Goal: Transaction & Acquisition: Purchase product/service

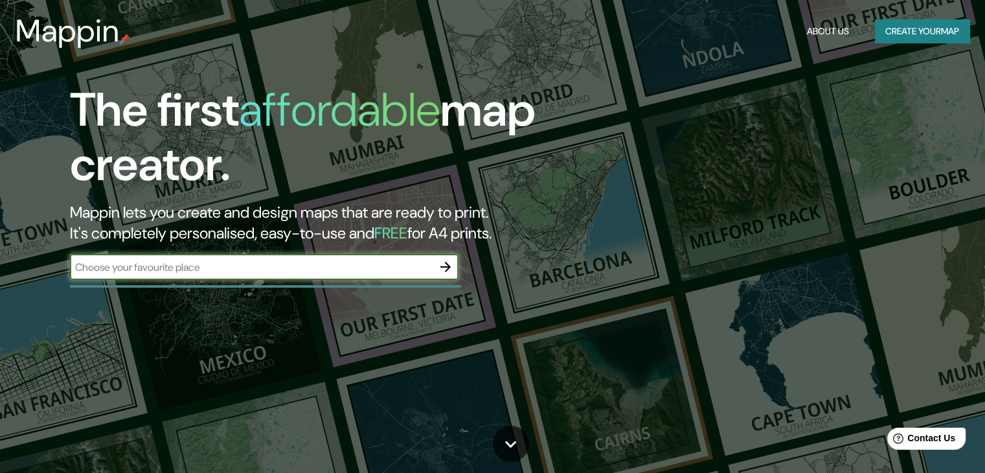
click at [294, 271] on input "text" at bounding box center [251, 267] width 363 height 15
type input "huichapan"
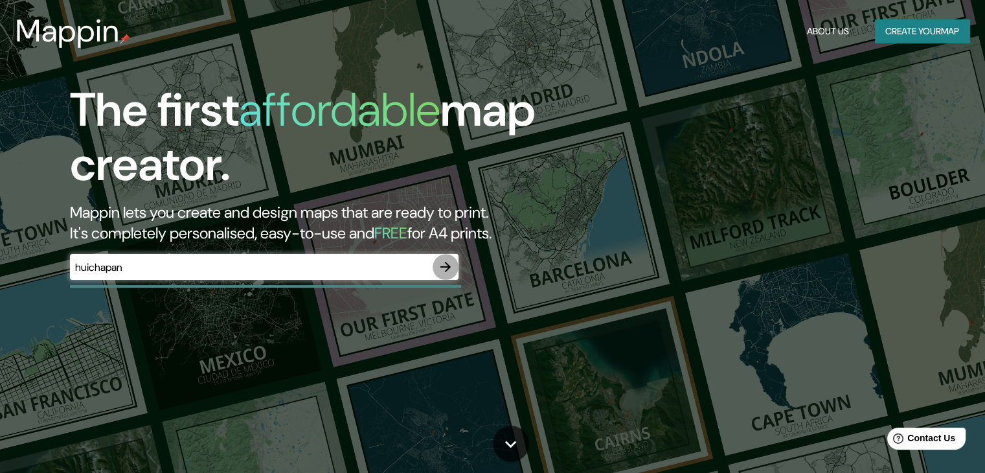
click at [440, 265] on icon "button" at bounding box center [446, 267] width 16 height 16
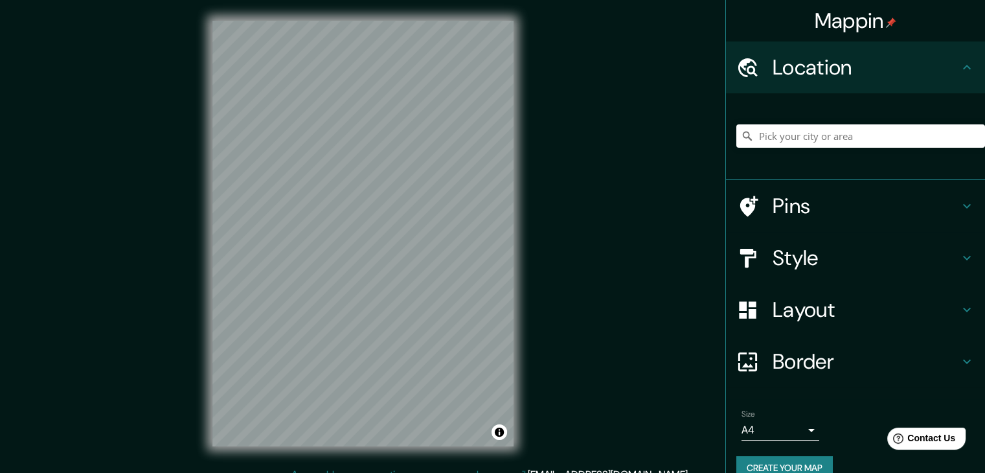
click at [798, 247] on h4 "Style" at bounding box center [865, 258] width 186 height 26
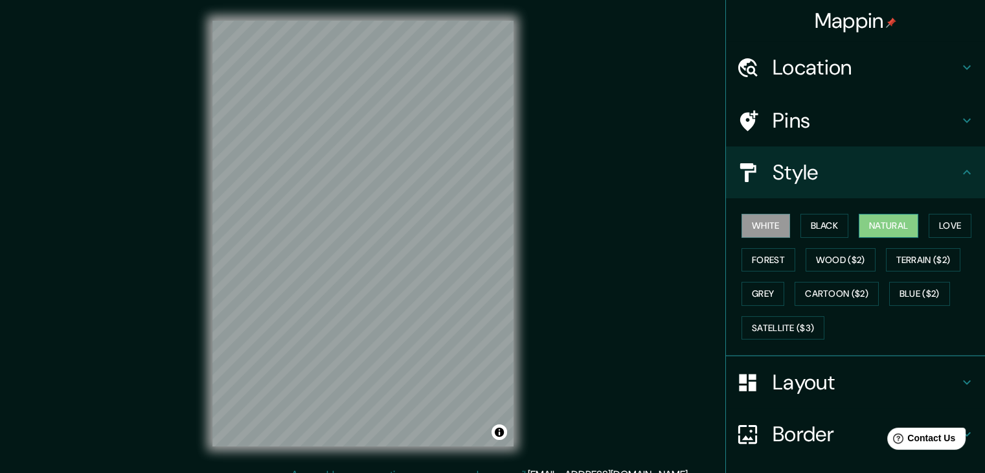
click at [890, 225] on button "Natural" at bounding box center [889, 226] width 60 height 24
click at [763, 257] on button "Forest" at bounding box center [768, 260] width 54 height 24
click at [885, 222] on button "Natural" at bounding box center [889, 226] width 60 height 24
click at [873, 174] on h4 "Style" at bounding box center [865, 172] width 186 height 26
click at [897, 376] on h4 "Layout" at bounding box center [865, 382] width 186 height 26
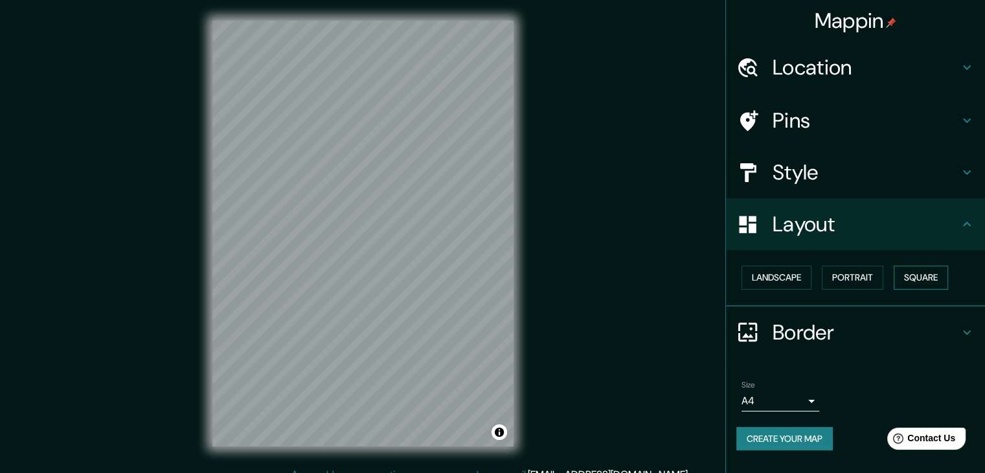
click at [925, 278] on button "Square" at bounding box center [921, 277] width 54 height 24
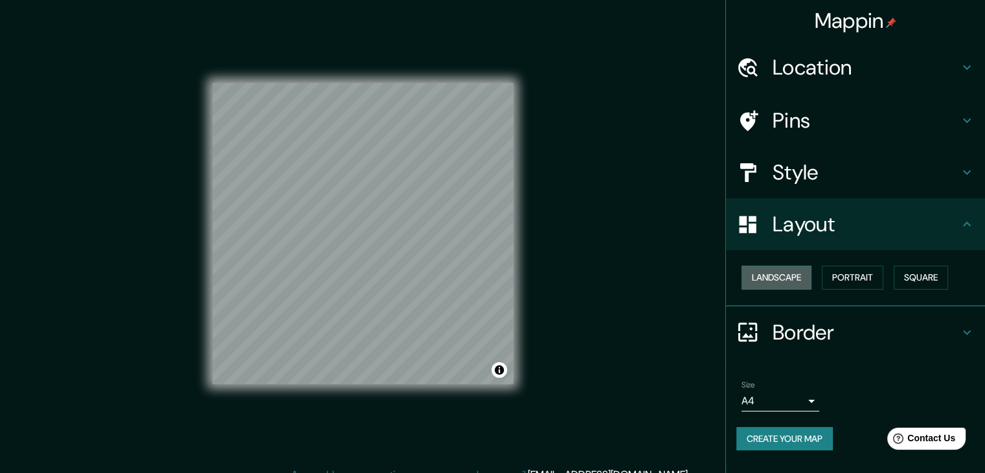
click at [804, 277] on button "Landscape" at bounding box center [776, 277] width 70 height 24
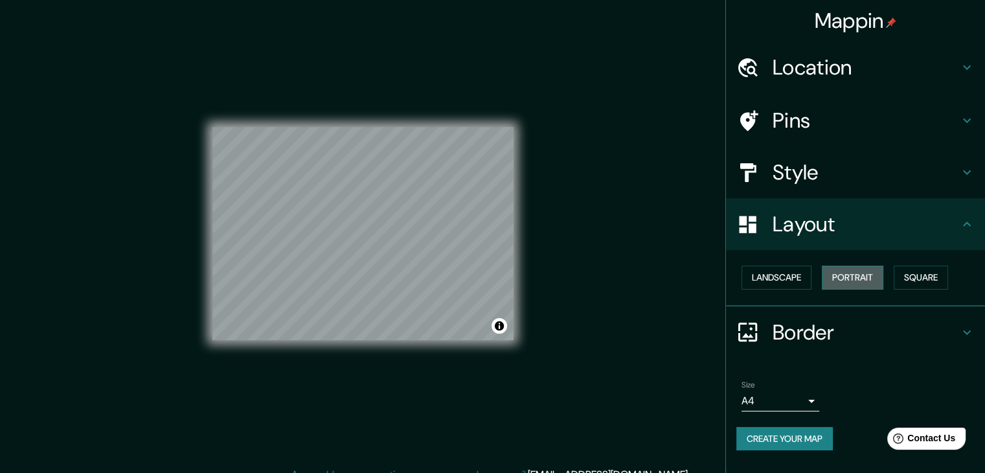
click at [866, 276] on button "Portrait" at bounding box center [853, 277] width 62 height 24
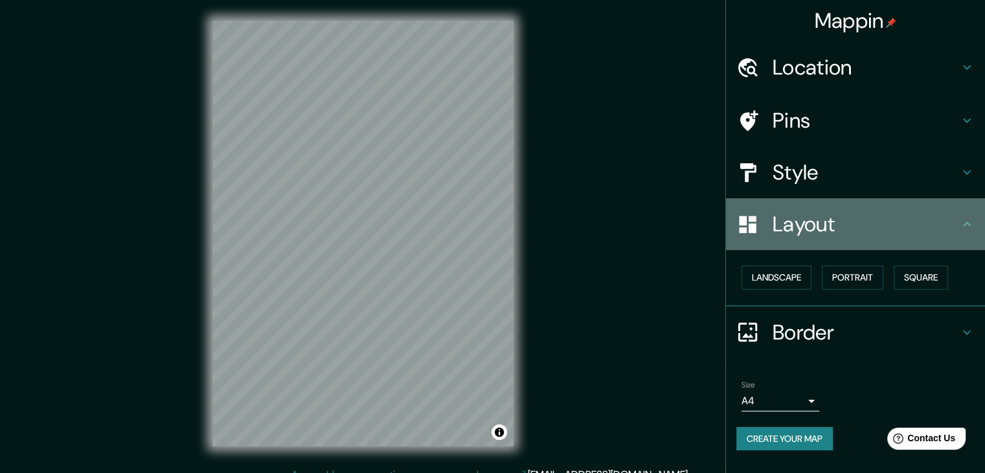
click at [850, 221] on h4 "Layout" at bounding box center [865, 224] width 186 height 26
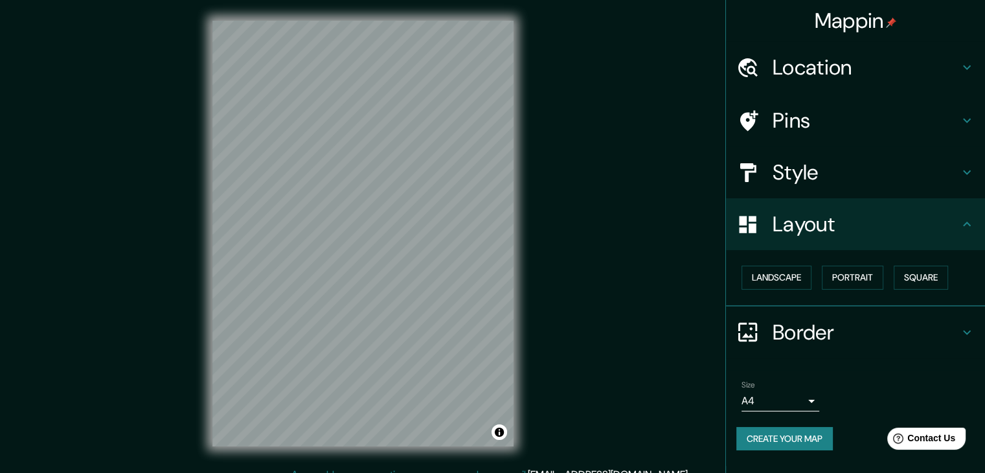
click at [837, 317] on div "Border" at bounding box center [855, 332] width 259 height 52
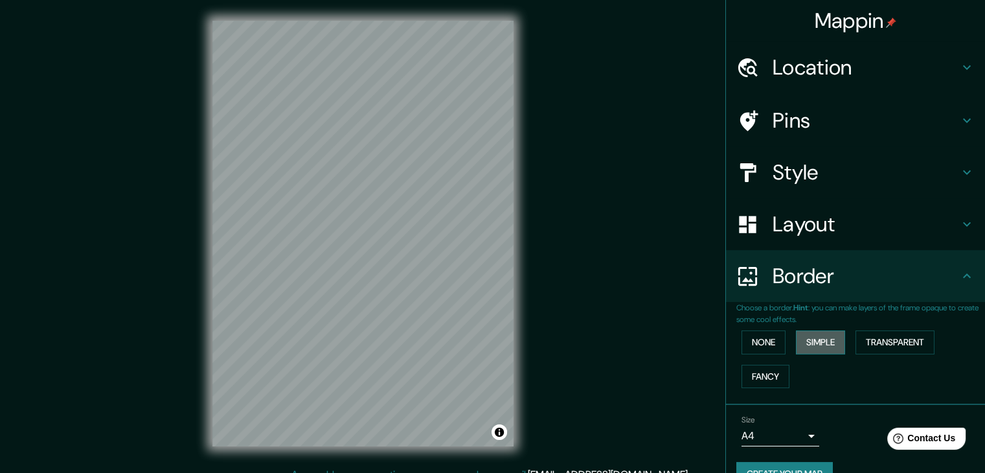
click at [818, 342] on button "Simple" at bounding box center [820, 342] width 49 height 24
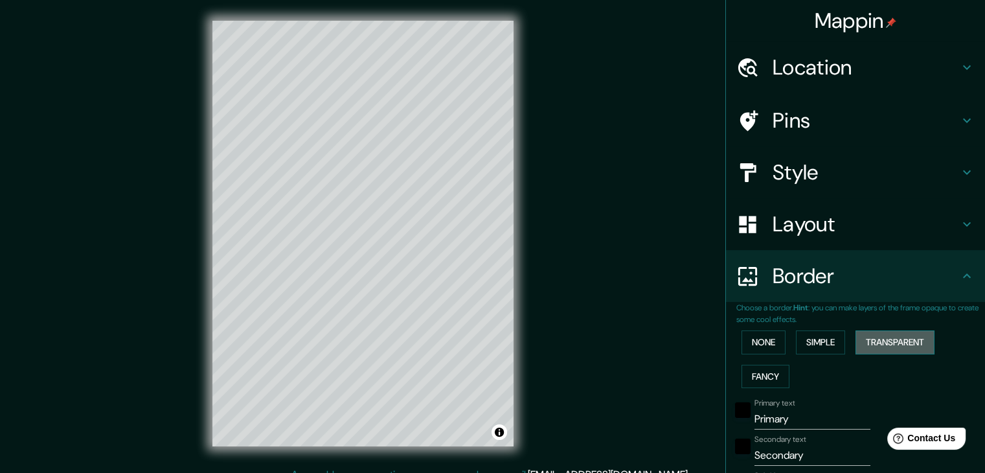
click at [878, 340] on button "Transparent" at bounding box center [894, 342] width 79 height 24
click at [772, 379] on button "Fancy" at bounding box center [765, 377] width 48 height 24
click at [757, 336] on button "None" at bounding box center [763, 342] width 44 height 24
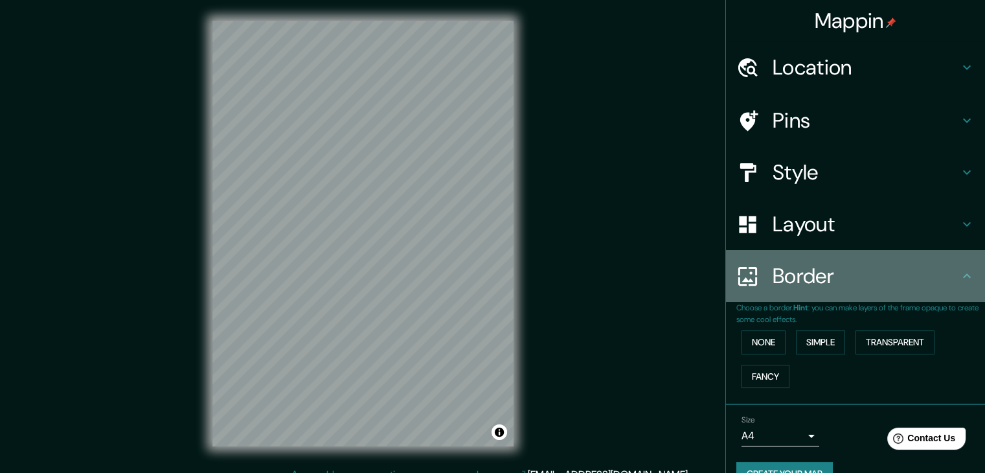
click at [822, 275] on h4 "Border" at bounding box center [865, 276] width 186 height 26
click at [959, 278] on icon at bounding box center [967, 276] width 16 height 16
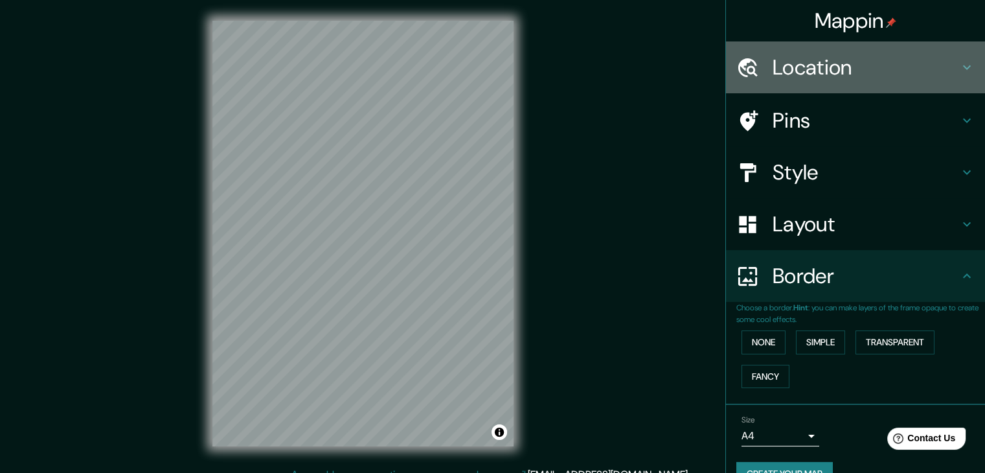
click at [816, 69] on h4 "Location" at bounding box center [865, 67] width 186 height 26
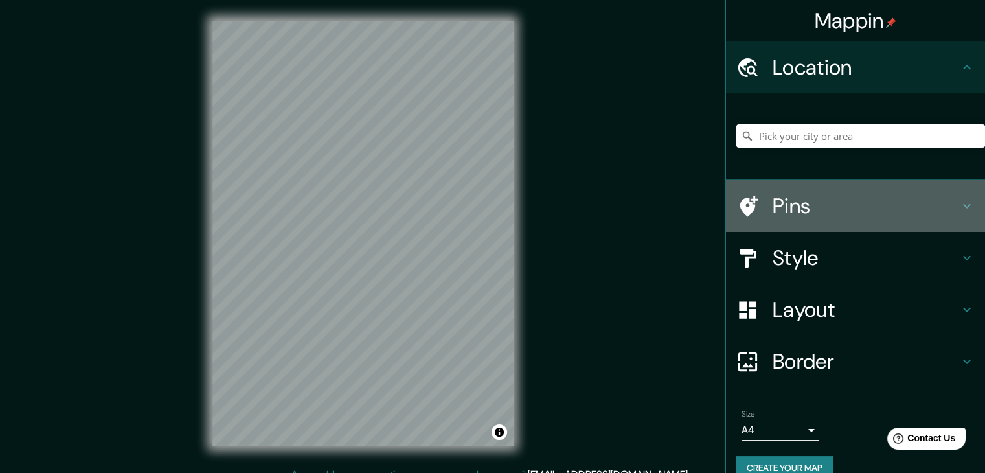
click at [831, 213] on h4 "Pins" at bounding box center [865, 206] width 186 height 26
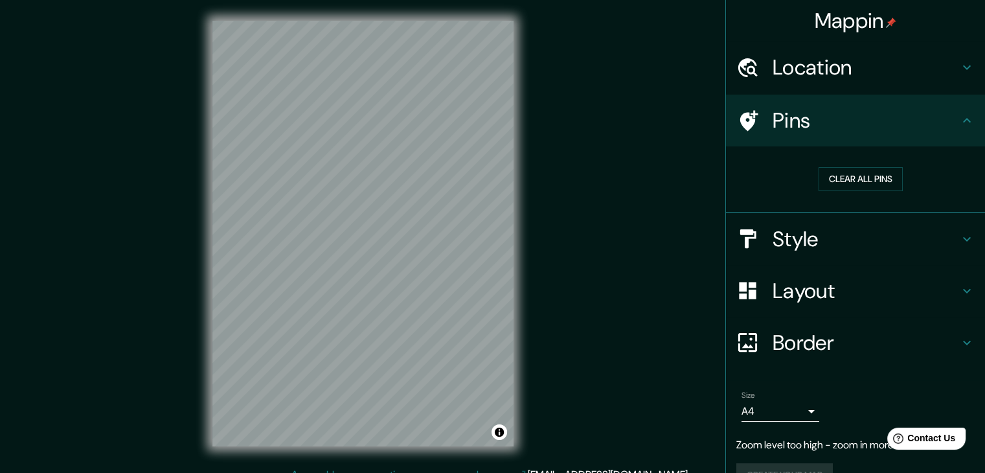
click at [802, 69] on h4 "Location" at bounding box center [865, 67] width 186 height 26
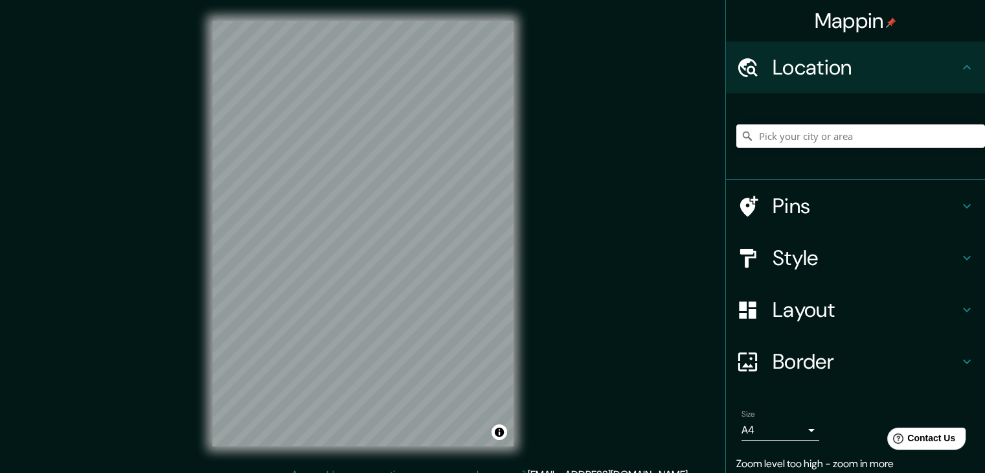
click at [793, 137] on input "Pick your city or area" at bounding box center [860, 135] width 249 height 23
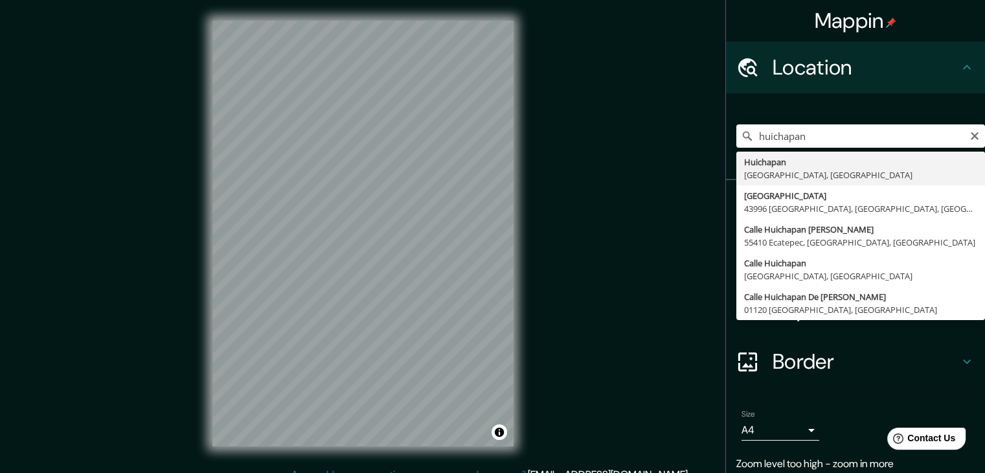
type input "Huichapan, [GEOGRAPHIC_DATA], [GEOGRAPHIC_DATA]"
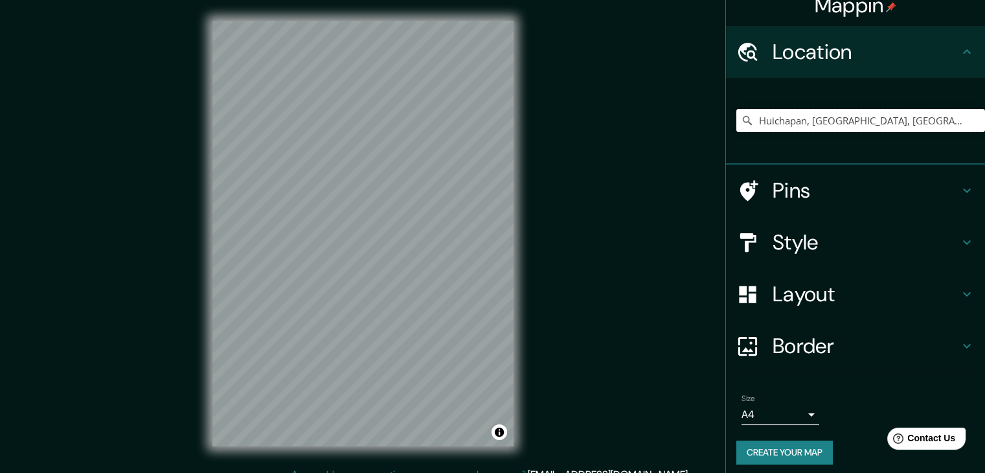
scroll to position [22, 0]
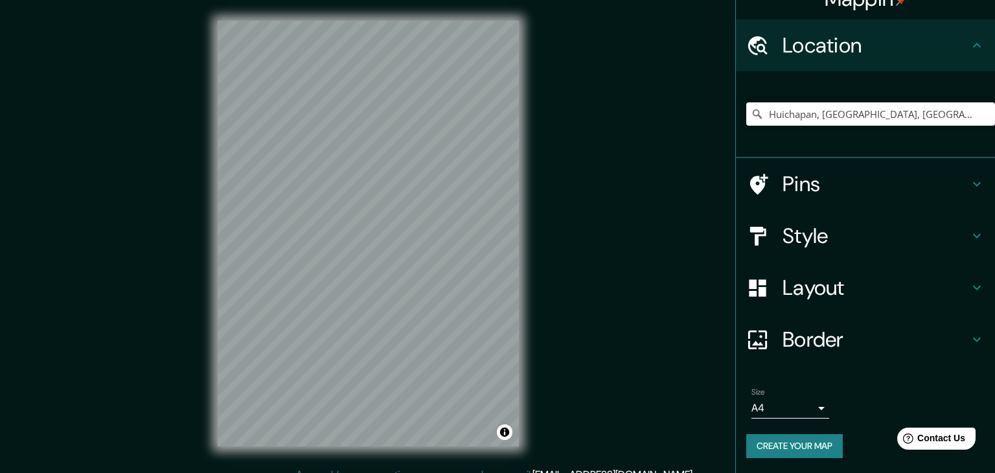
click at [800, 407] on body "Mappin Location [GEOGRAPHIC_DATA], [GEOGRAPHIC_DATA], [GEOGRAPHIC_DATA] Pins St…" at bounding box center [497, 236] width 995 height 473
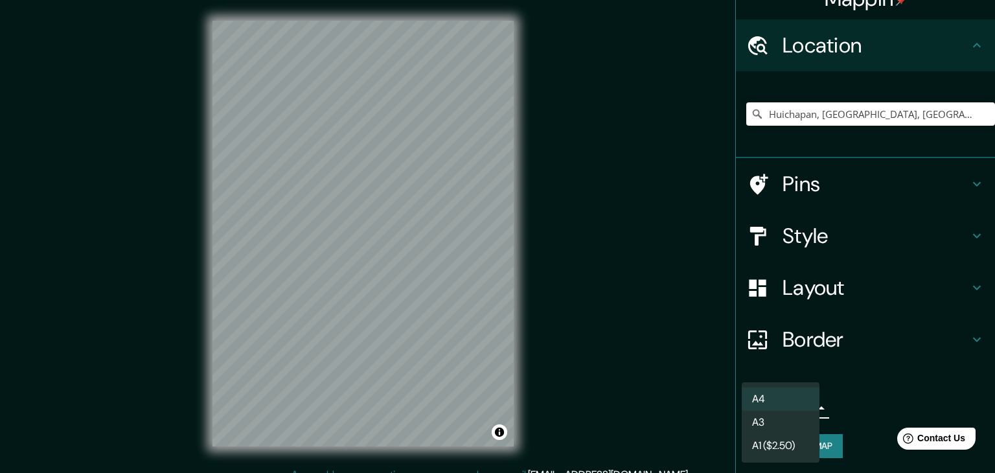
click at [787, 423] on li "A3" at bounding box center [780, 422] width 78 height 23
type input "a4"
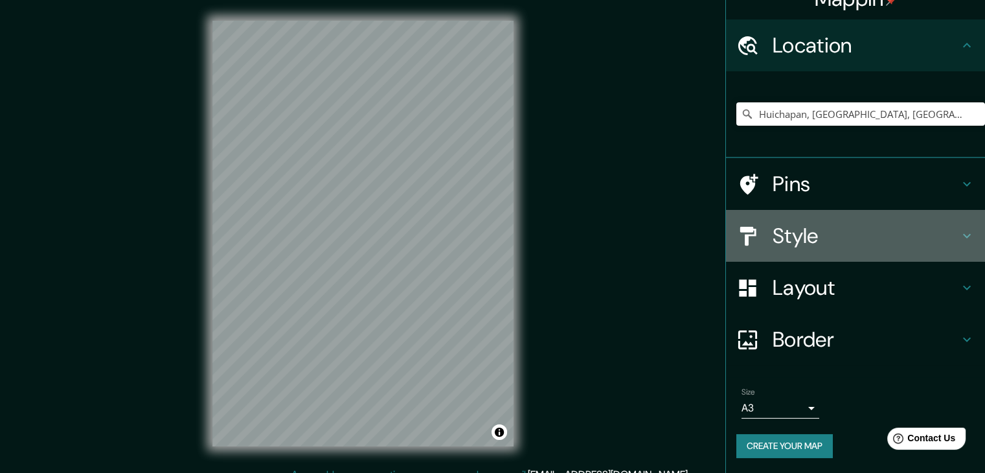
click at [794, 243] on h4 "Style" at bounding box center [865, 236] width 186 height 26
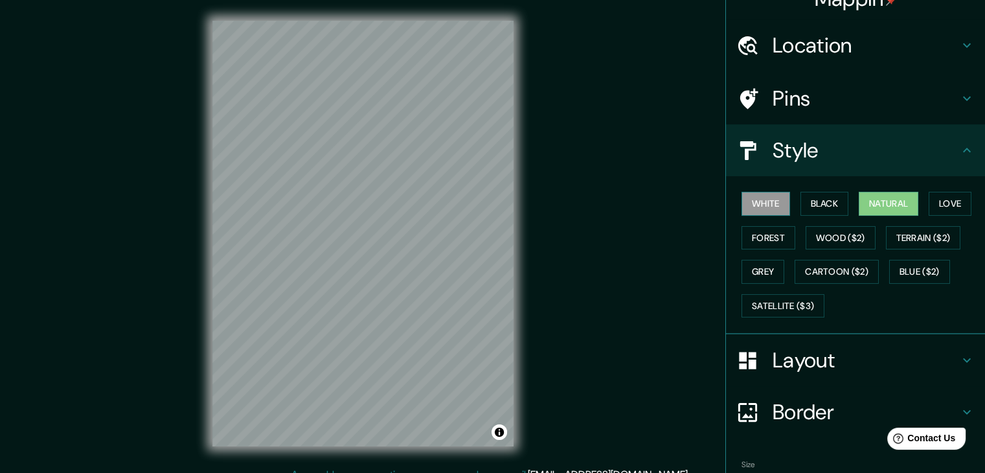
click at [753, 201] on button "White" at bounding box center [765, 204] width 49 height 24
click at [855, 238] on button "Wood ($2)" at bounding box center [840, 238] width 70 height 24
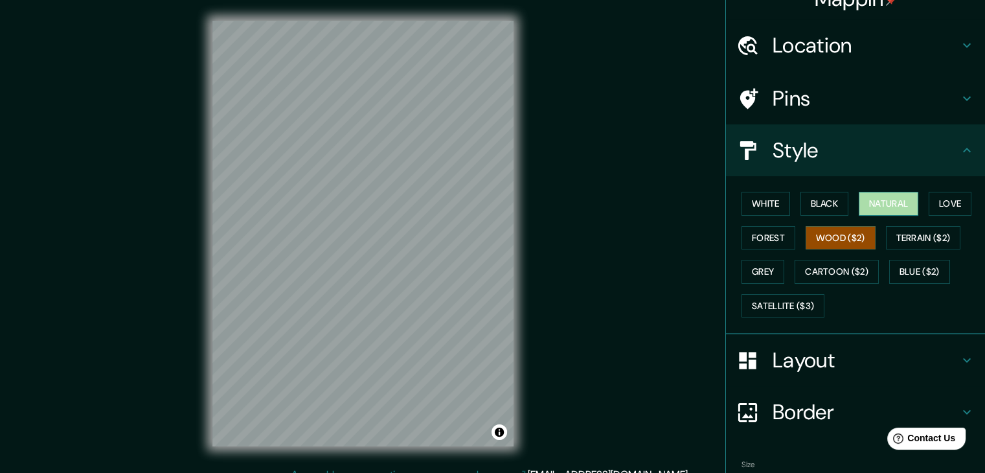
click at [892, 204] on button "Natural" at bounding box center [889, 204] width 60 height 24
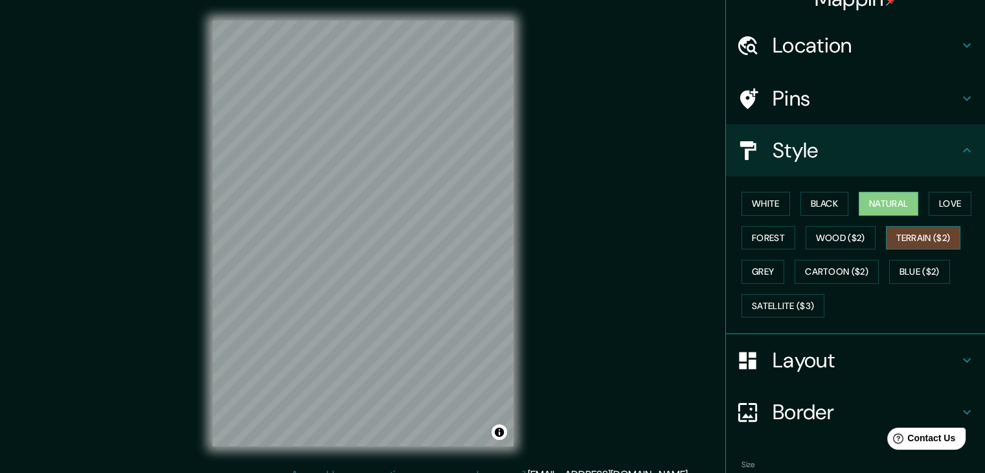
click at [899, 231] on button "Terrain ($2)" at bounding box center [923, 238] width 75 height 24
click at [742, 236] on button "Forest" at bounding box center [768, 238] width 54 height 24
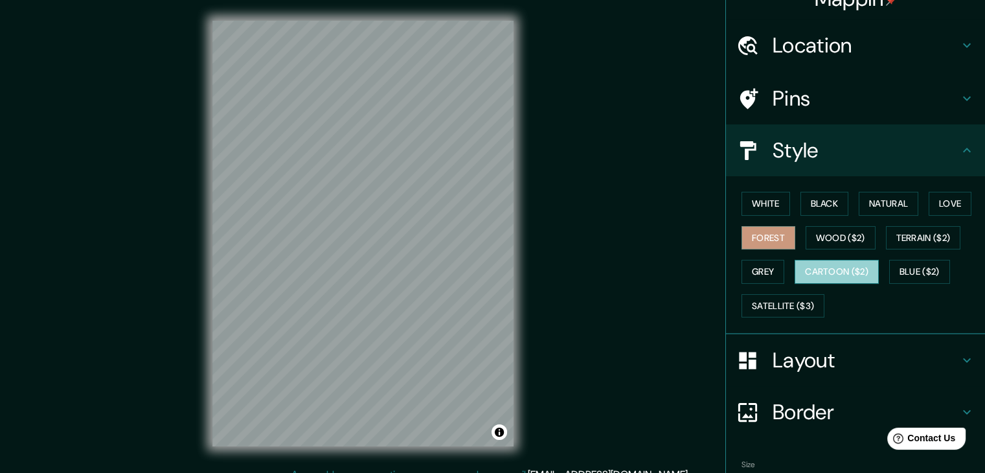
click at [857, 273] on button "Cartoon ($2)" at bounding box center [836, 272] width 84 height 24
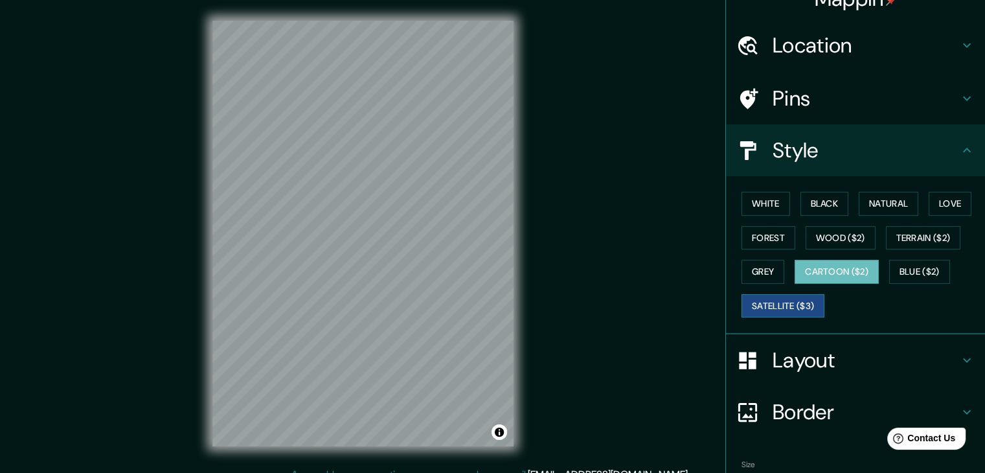
click at [782, 304] on button "Satellite ($3)" at bounding box center [782, 306] width 83 height 24
click at [820, 277] on button "Cartoon ($2)" at bounding box center [836, 272] width 84 height 24
click at [920, 273] on button "Blue ($2)" at bounding box center [919, 272] width 61 height 24
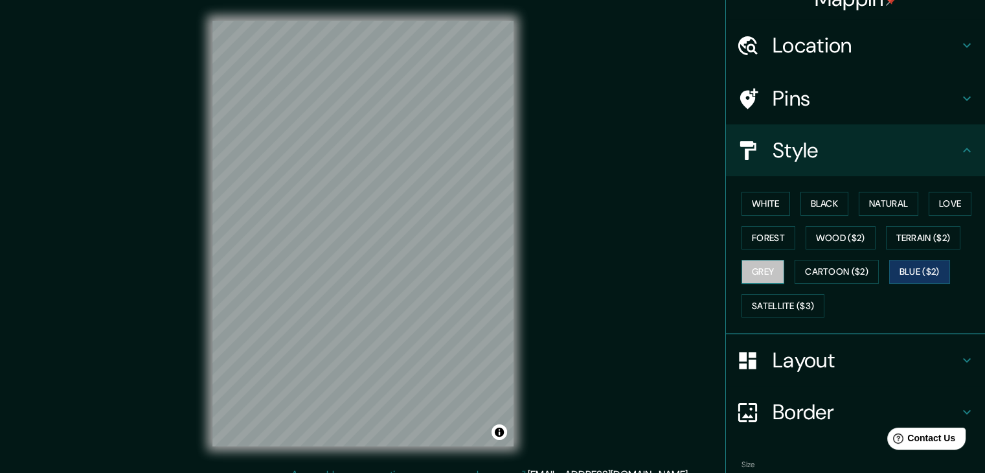
click at [755, 273] on button "Grey" at bounding box center [762, 272] width 43 height 24
